Goal: Check status

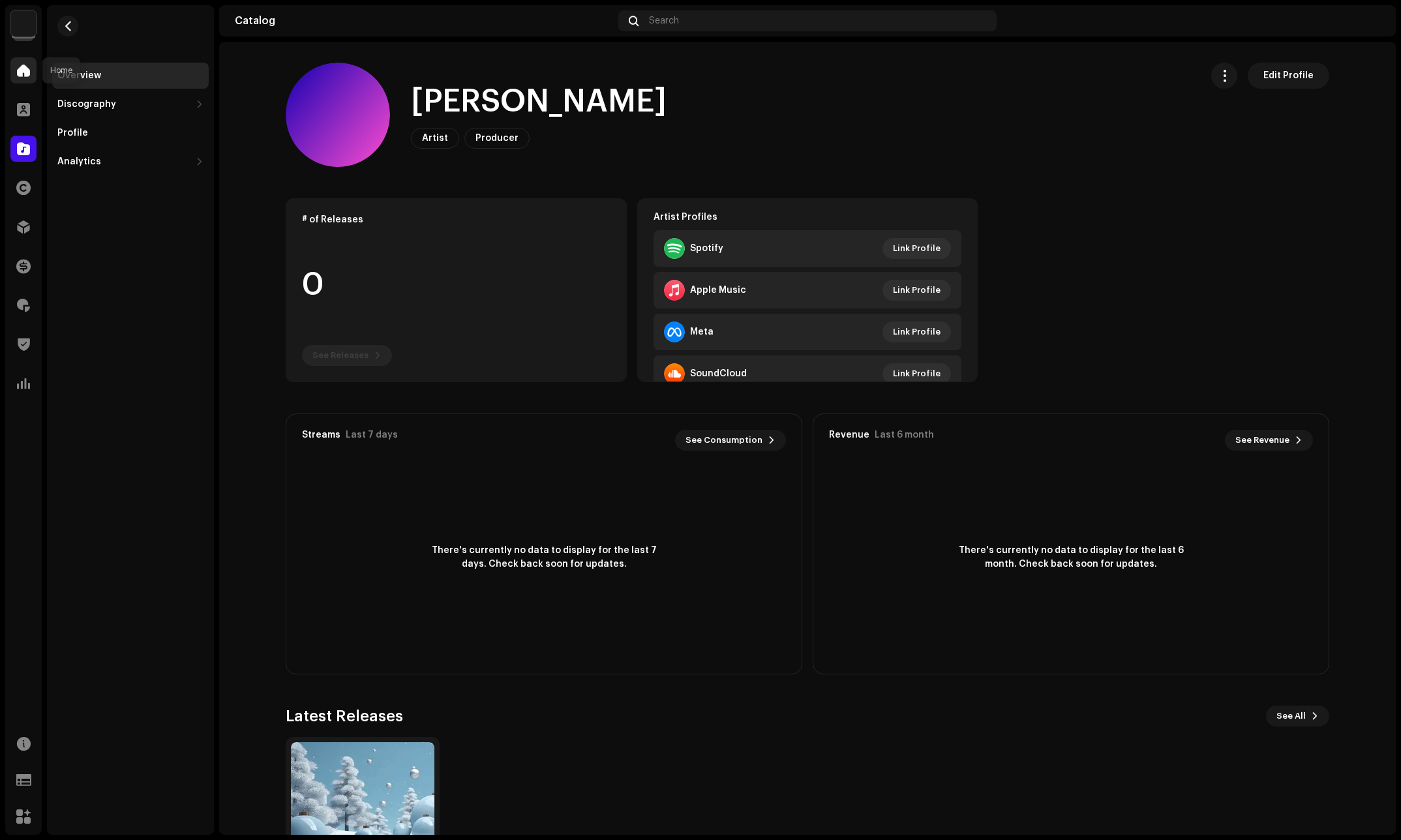
click at [18, 61] on div at bounding box center [23, 70] width 26 height 26
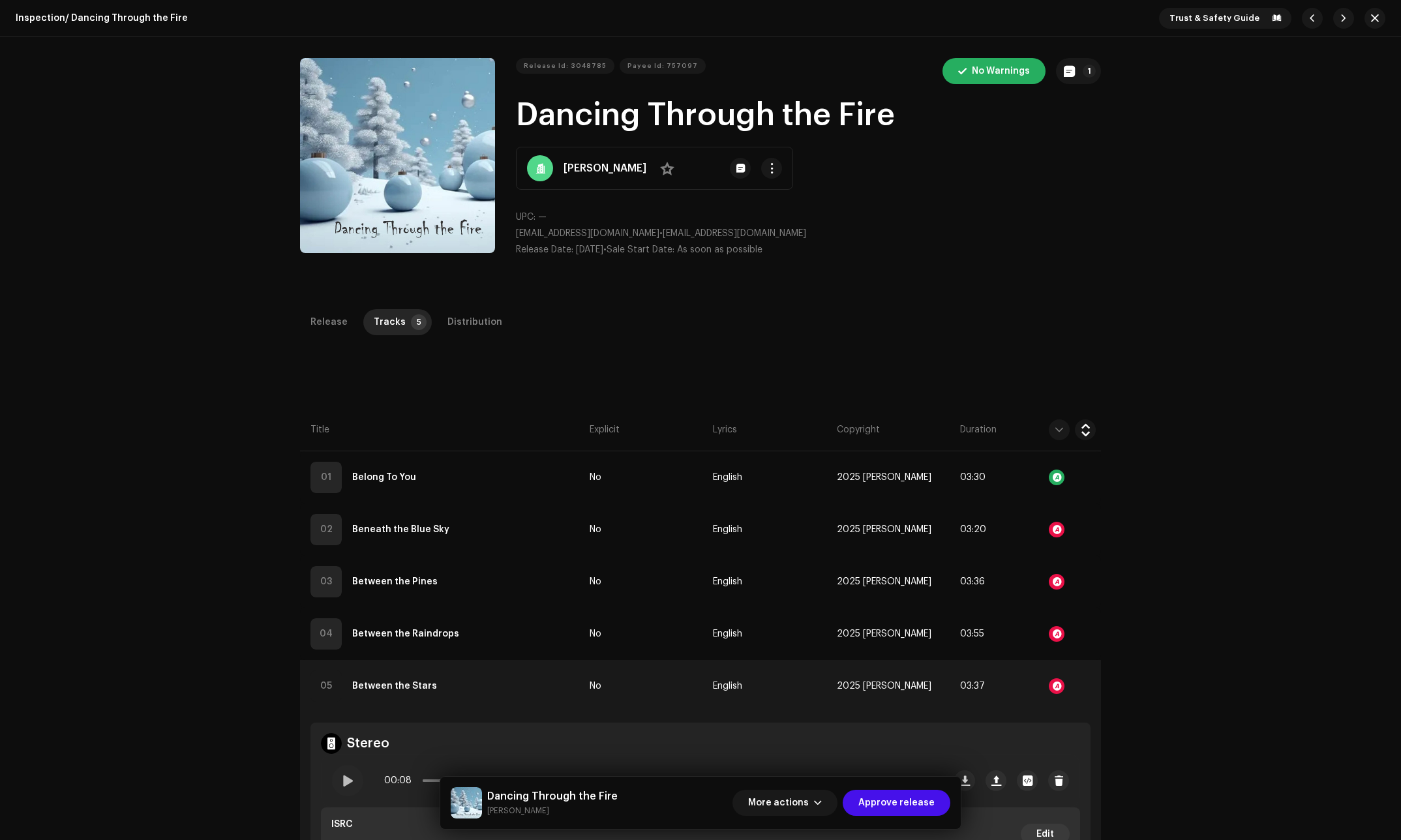
scroll to position [49, 0]
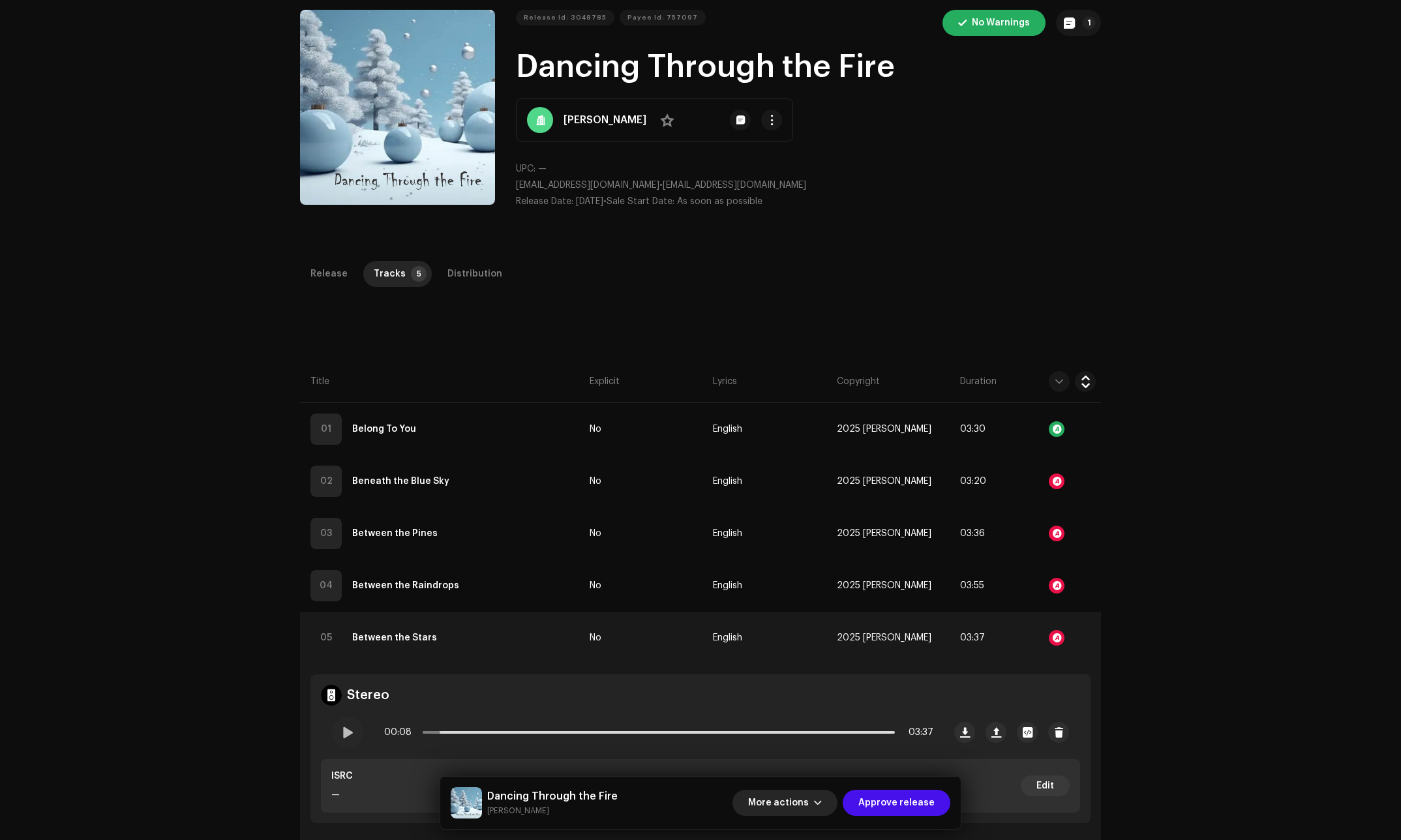
click at [826, 796] on button "More actions" at bounding box center [785, 803] width 105 height 26
